Goal: Task Accomplishment & Management: Use online tool/utility

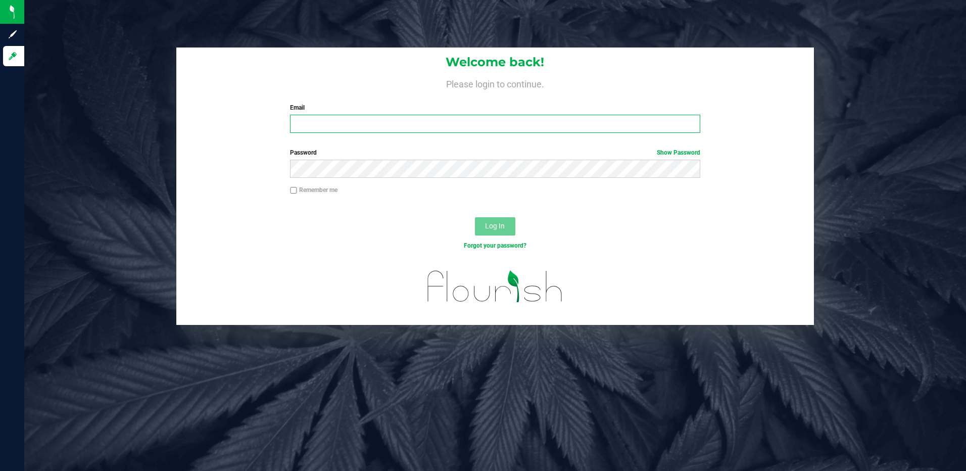
click at [305, 124] on input "Email" at bounding box center [495, 124] width 410 height 18
type input "[EMAIL_ADDRESS][DOMAIN_NAME]"
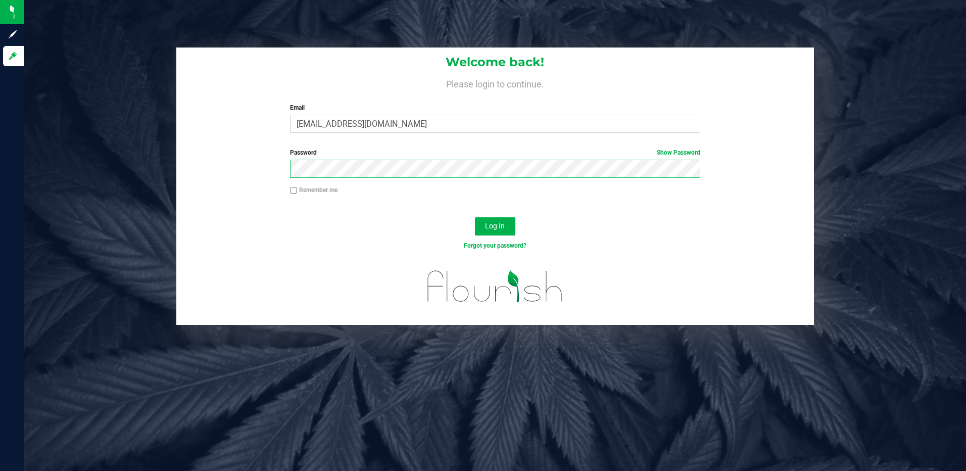
click at [475, 217] on button "Log In" at bounding box center [495, 226] width 40 height 18
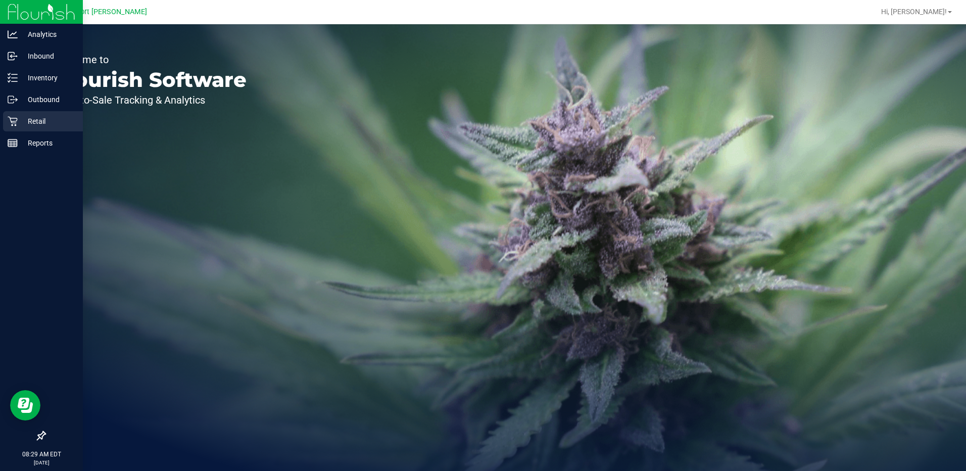
click at [35, 122] on p "Retail" at bounding box center [48, 121] width 61 height 12
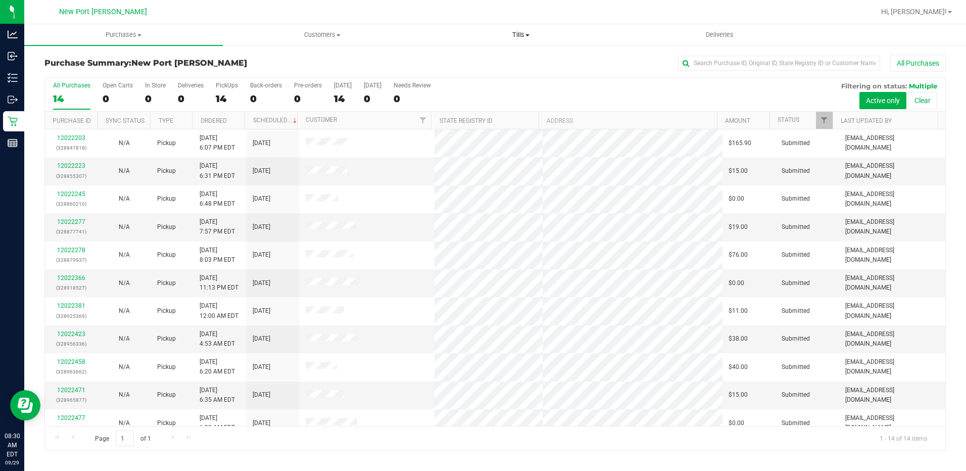
click at [530, 37] on span "Tills" at bounding box center [521, 34] width 198 height 9
click at [476, 61] on span "Manage tills" at bounding box center [456, 61] width 68 height 9
click at [459, 61] on span "Manage tills" at bounding box center [456, 61] width 68 height 9
click at [562, 35] on span at bounding box center [560, 35] width 4 height 2
click at [486, 61] on span "Manage tills" at bounding box center [482, 61] width 68 height 9
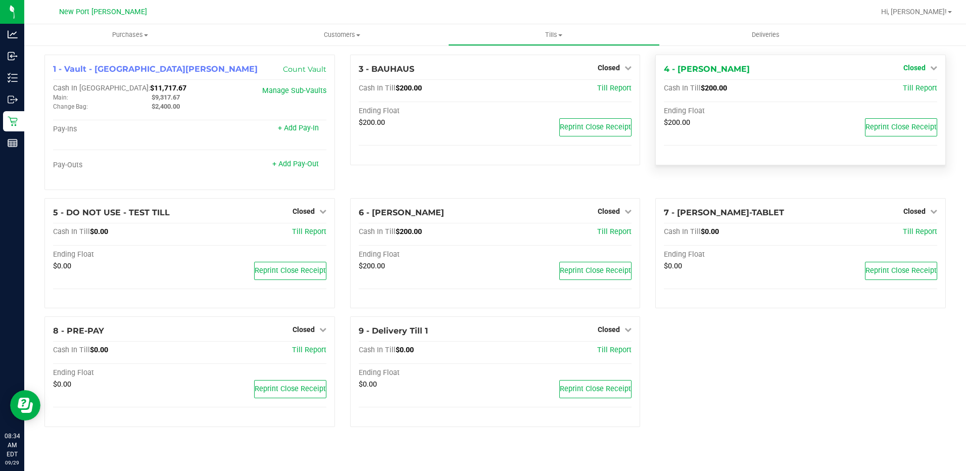
click at [932, 67] on icon at bounding box center [933, 67] width 7 height 7
click at [915, 89] on link "Open Till" at bounding box center [914, 89] width 27 height 8
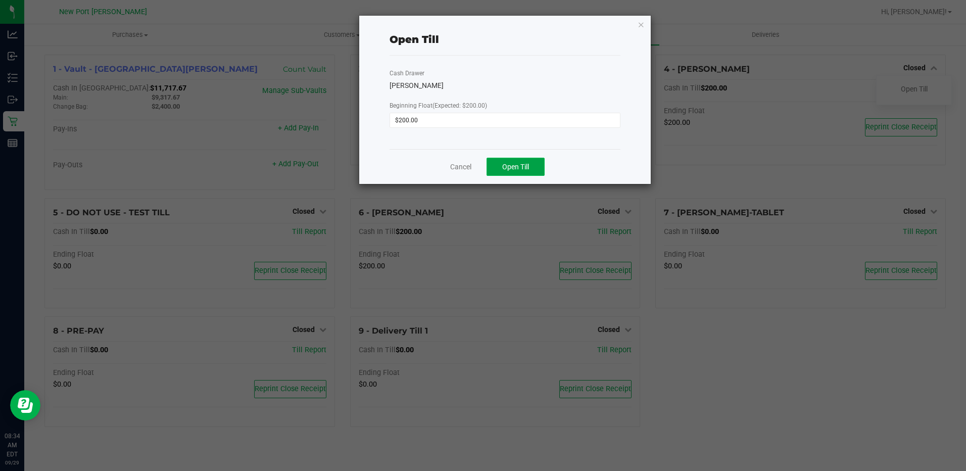
click at [518, 172] on button "Open Till" at bounding box center [516, 167] width 58 height 18
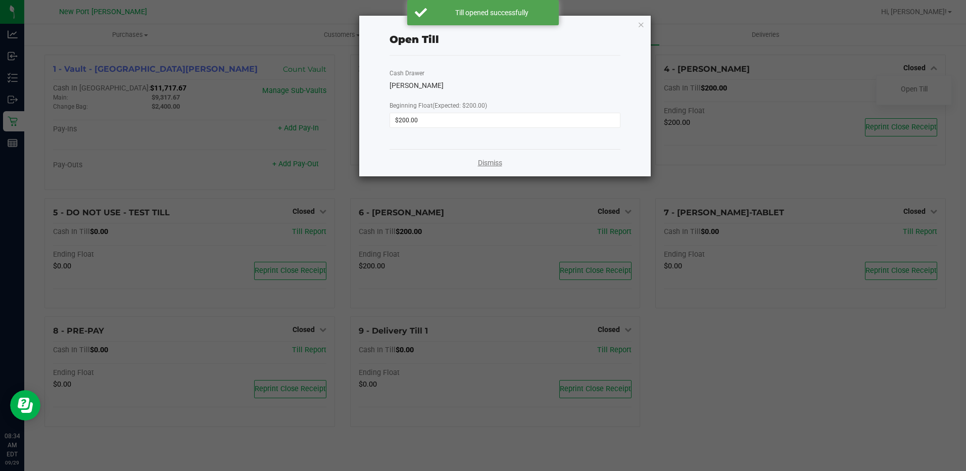
click at [491, 161] on link "Dismiss" at bounding box center [490, 163] width 24 height 11
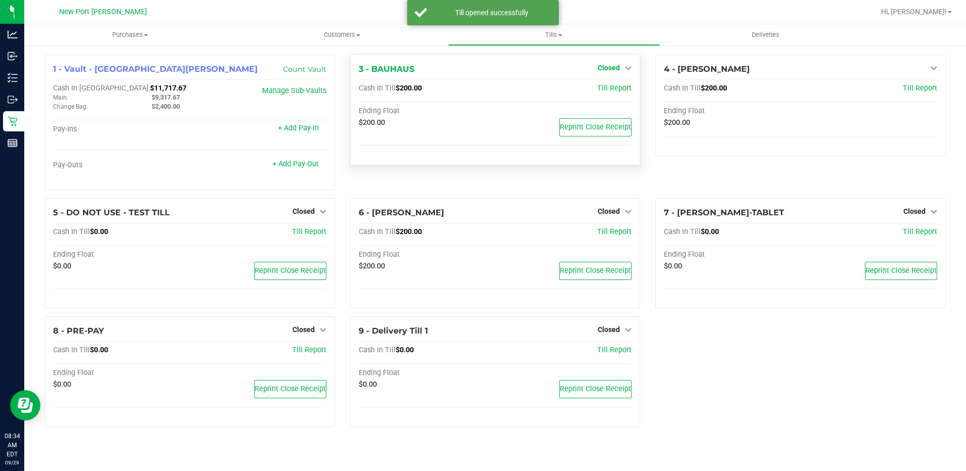
click at [628, 67] on icon at bounding box center [628, 67] width 7 height 7
click at [602, 89] on link "Open Till" at bounding box center [608, 89] width 27 height 8
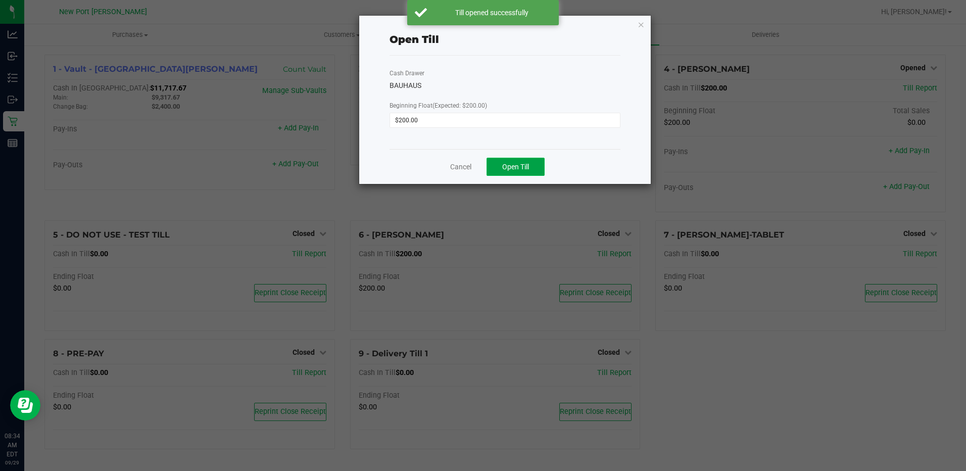
click at [516, 168] on span "Open Till" at bounding box center [515, 167] width 27 height 8
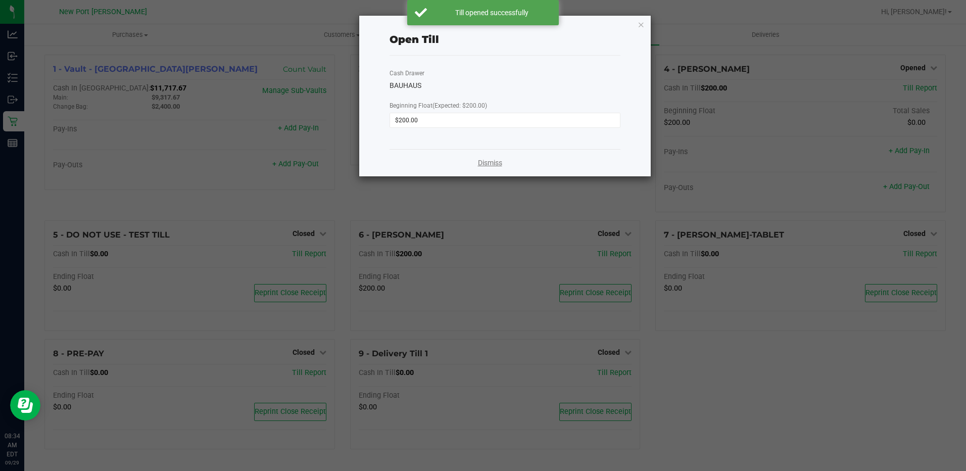
click at [498, 158] on link "Dismiss" at bounding box center [490, 163] width 24 height 11
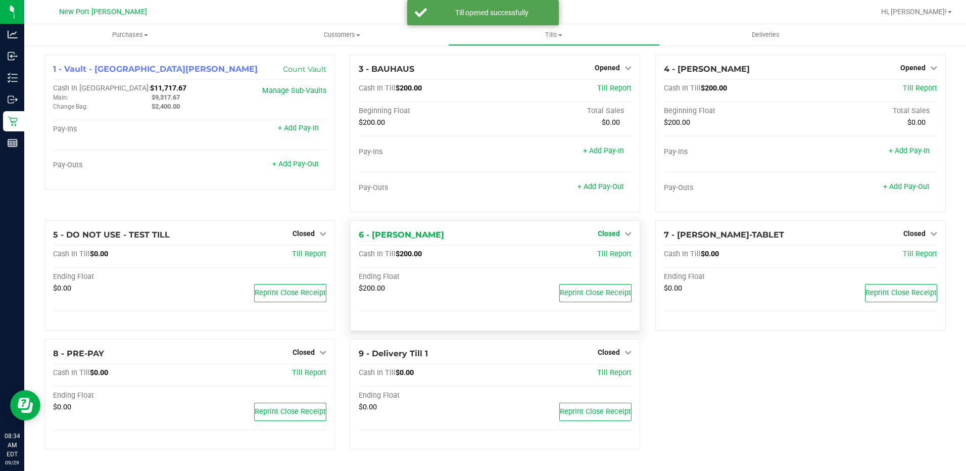
click at [628, 234] on icon at bounding box center [628, 233] width 7 height 7
click at [609, 255] on link "Open Till" at bounding box center [608, 255] width 27 height 8
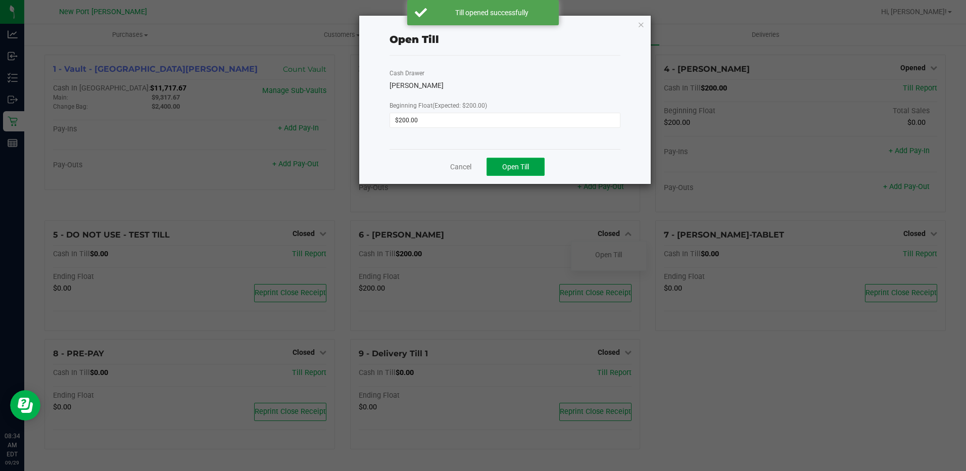
click at [520, 165] on span "Open Till" at bounding box center [515, 167] width 27 height 8
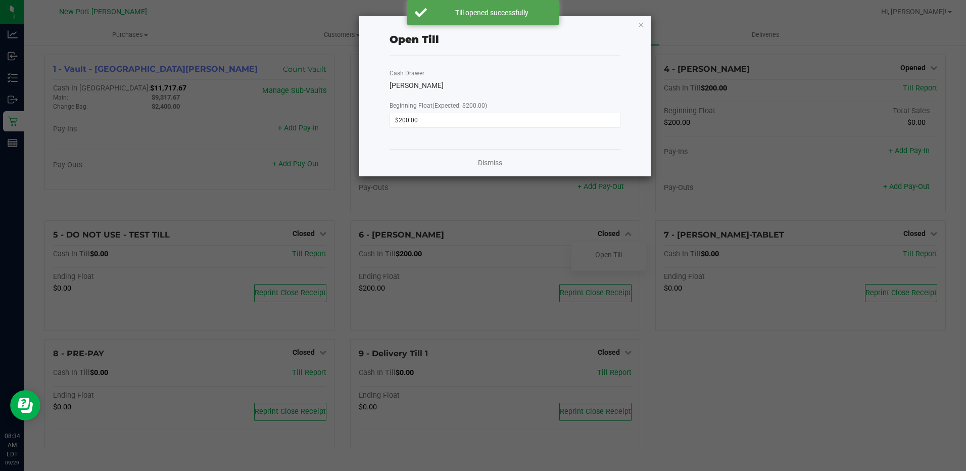
click at [487, 161] on link "Dismiss" at bounding box center [490, 163] width 24 height 11
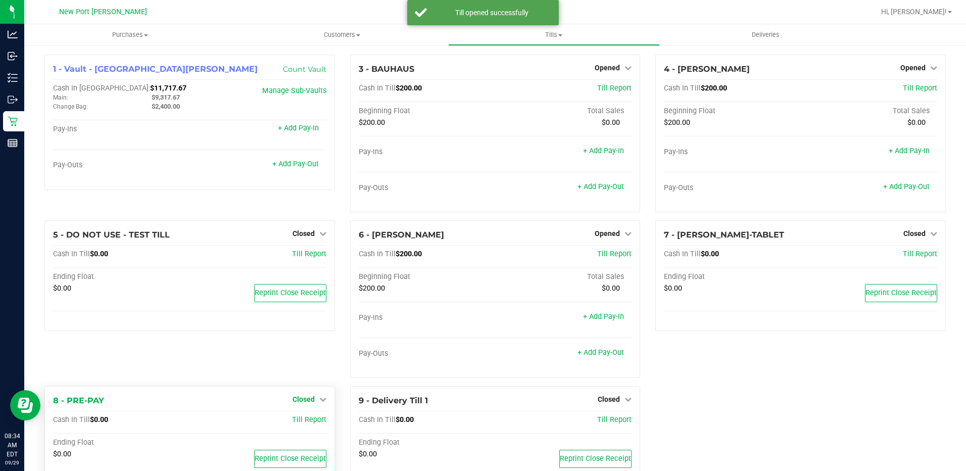
click at [319, 399] on icon at bounding box center [322, 399] width 7 height 7
click at [303, 423] on link "Open Till" at bounding box center [303, 420] width 27 height 8
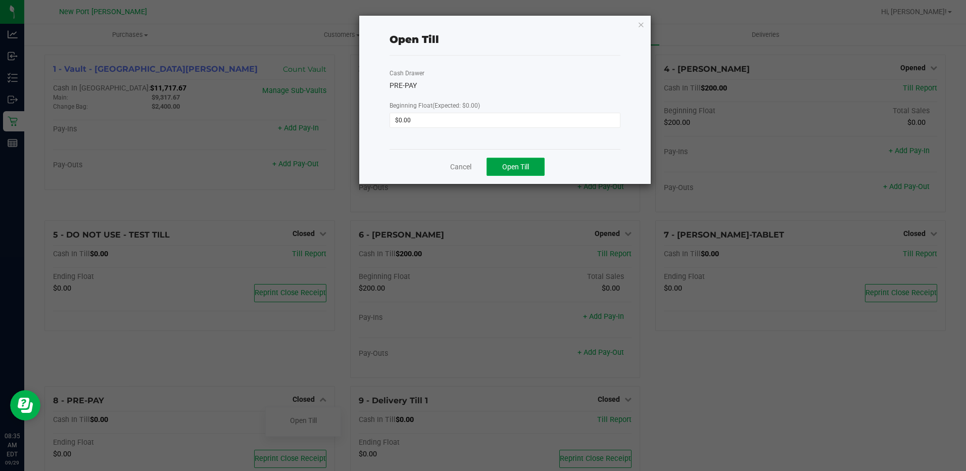
click at [517, 163] on span "Open Till" at bounding box center [515, 167] width 27 height 8
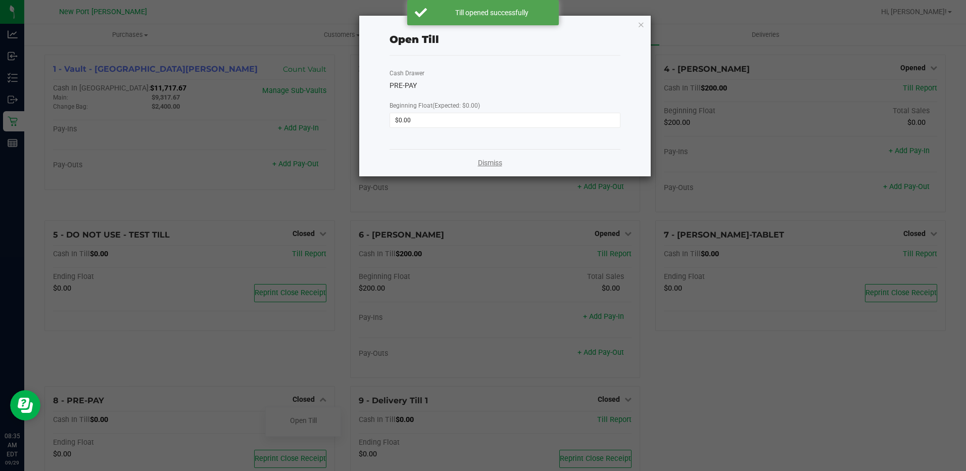
click at [486, 167] on link "Dismiss" at bounding box center [490, 163] width 24 height 11
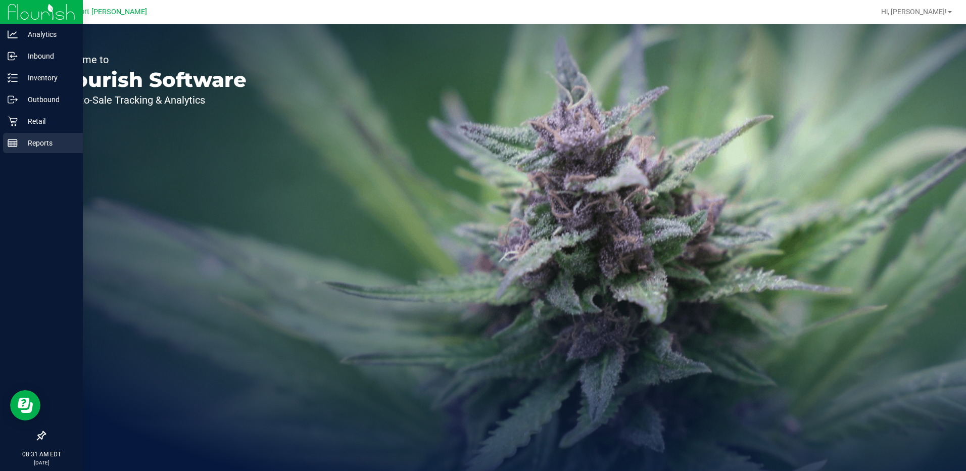
click at [45, 144] on p "Reports" at bounding box center [48, 143] width 61 height 12
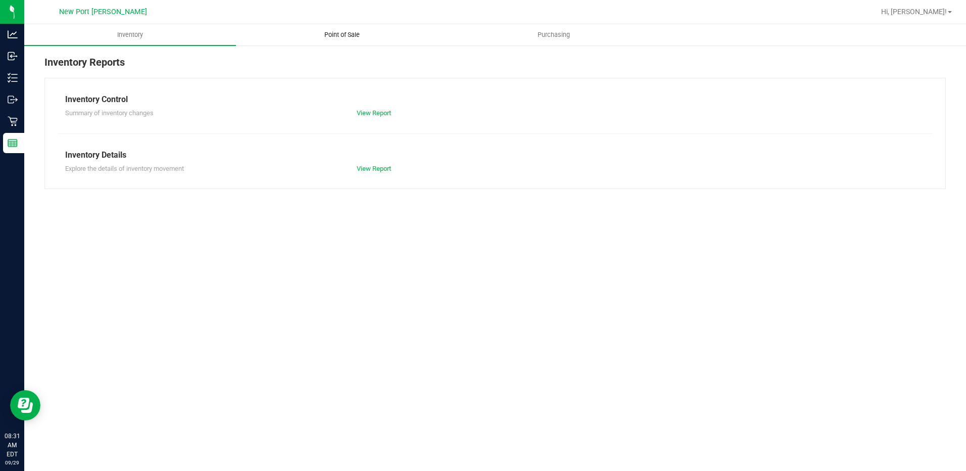
click at [343, 33] on span "Point of Sale" at bounding box center [342, 34] width 63 height 9
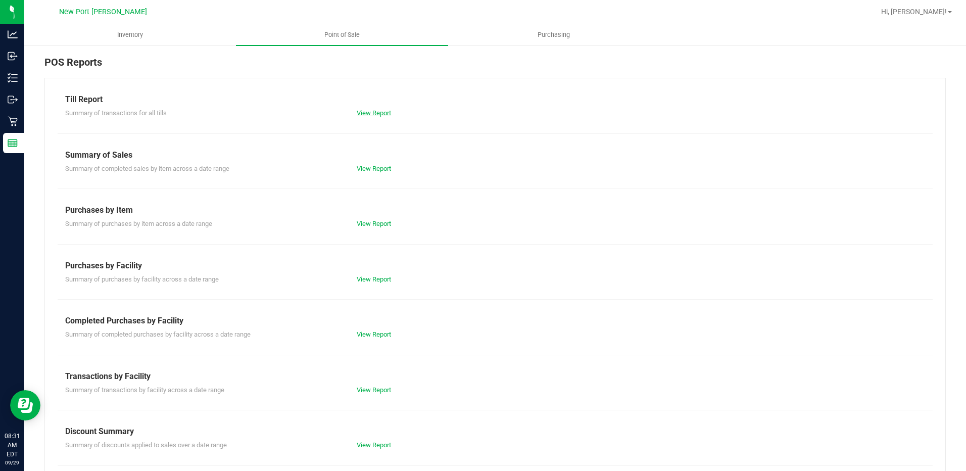
click at [369, 115] on link "View Report" at bounding box center [374, 113] width 34 height 8
